Goal: Task Accomplishment & Management: Manage account settings

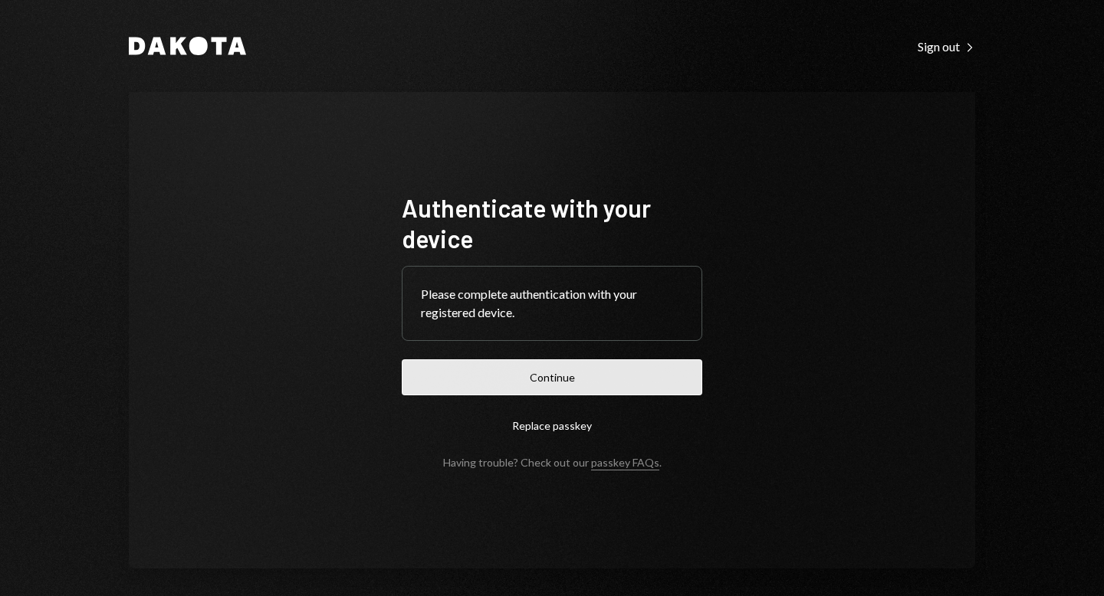
click at [574, 379] on button "Continue" at bounding box center [552, 377] width 300 height 36
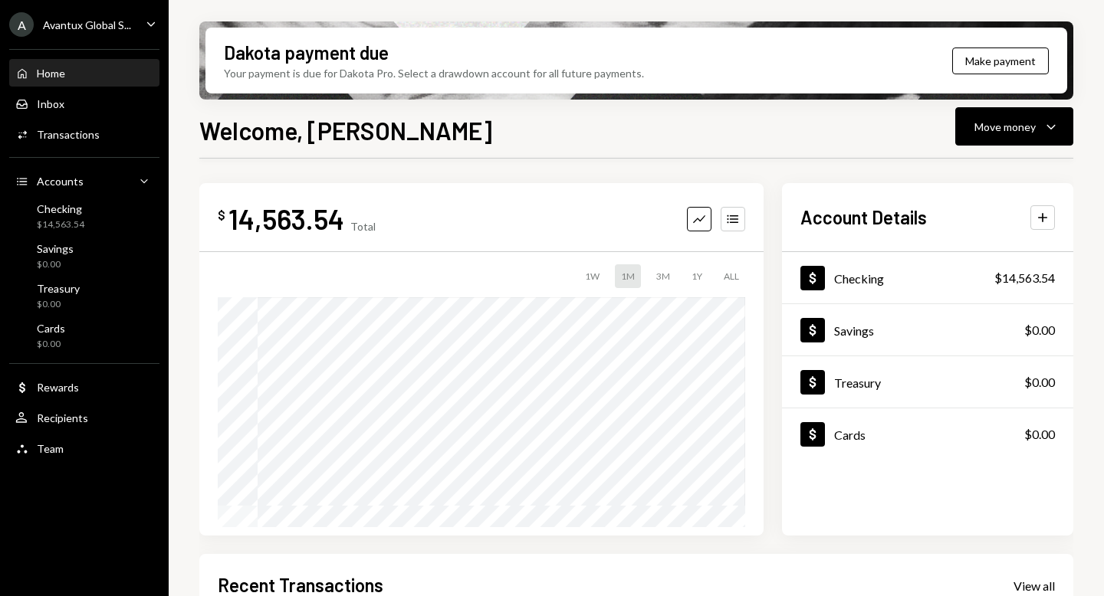
scroll to position [263, 0]
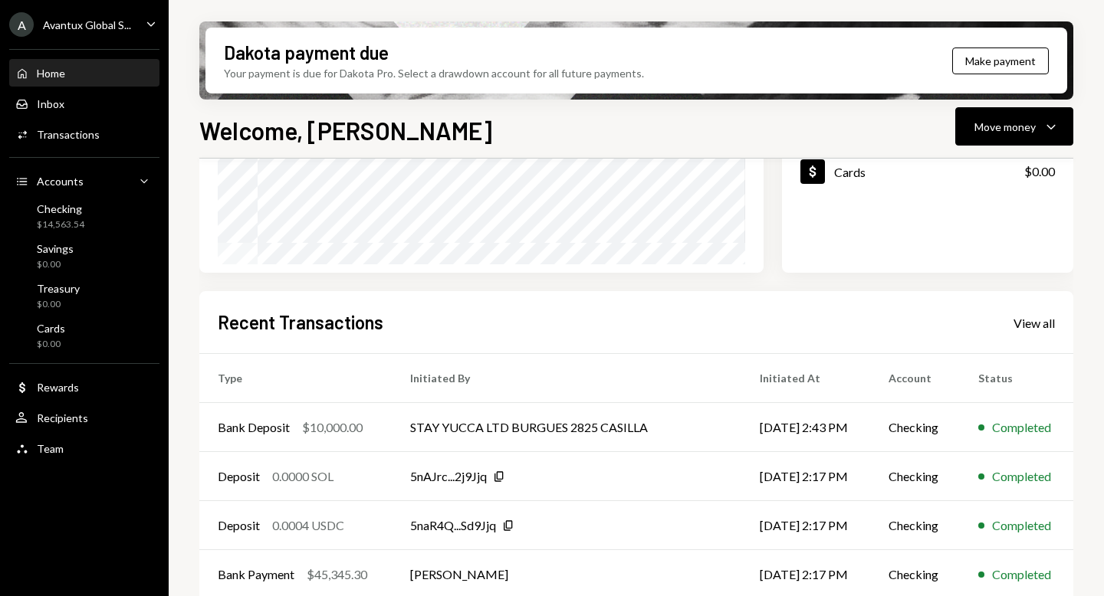
click at [91, 36] on div "A Avantux Global S..." at bounding box center [70, 24] width 122 height 25
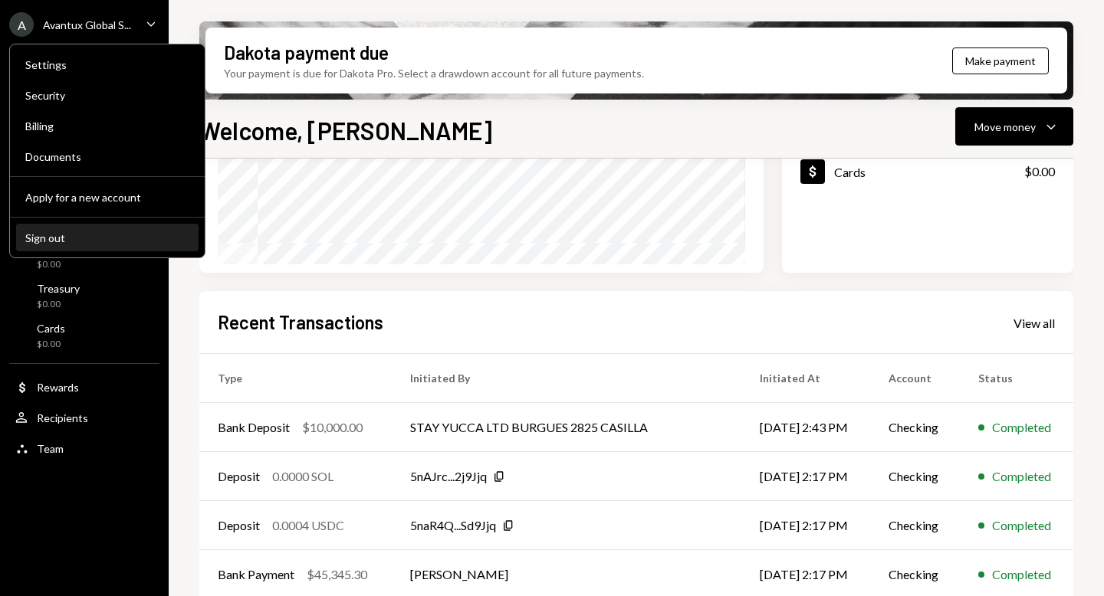
click at [80, 237] on div "Sign out" at bounding box center [107, 237] width 164 height 13
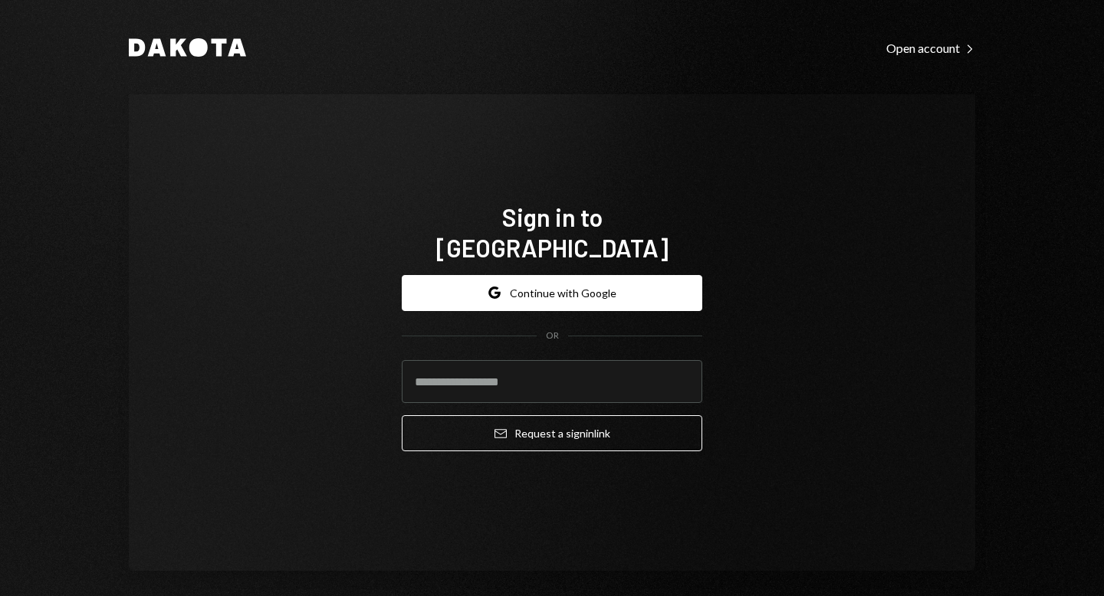
click at [563, 263] on div "Google Continue with Google OR Email Request a sign in link" at bounding box center [552, 364] width 300 height 202
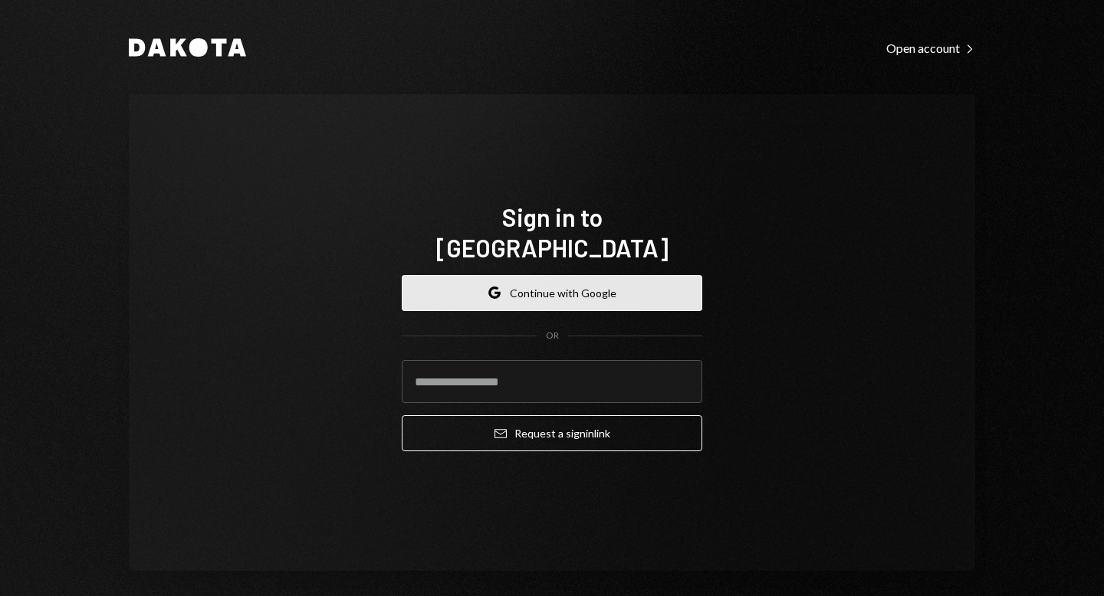
click at [565, 275] on button "Google Continue with Google" at bounding box center [552, 293] width 300 height 36
